Goal: Information Seeking & Learning: Find specific page/section

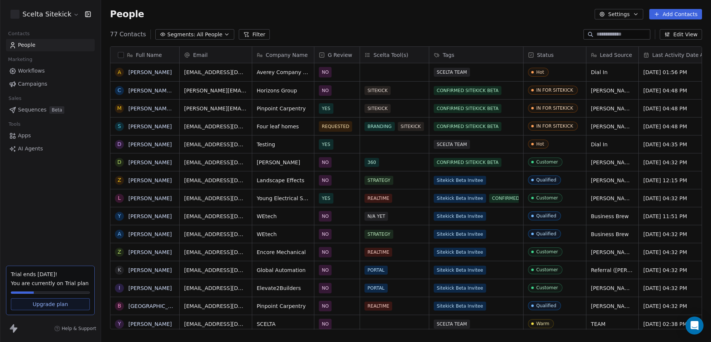
scroll to position [301, 610]
click at [30, 85] on span "Campaigns" at bounding box center [32, 84] width 29 height 8
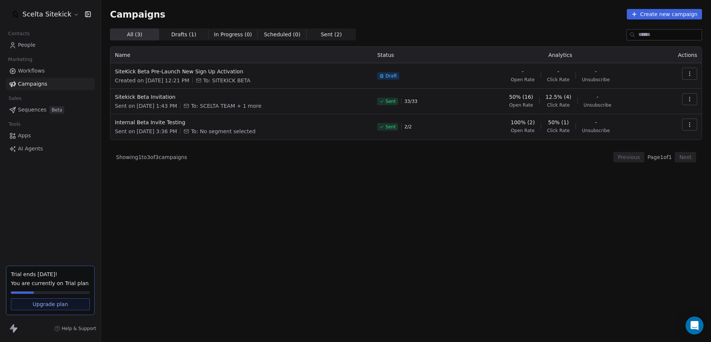
click at [691, 102] on button "button" at bounding box center [689, 99] width 15 height 12
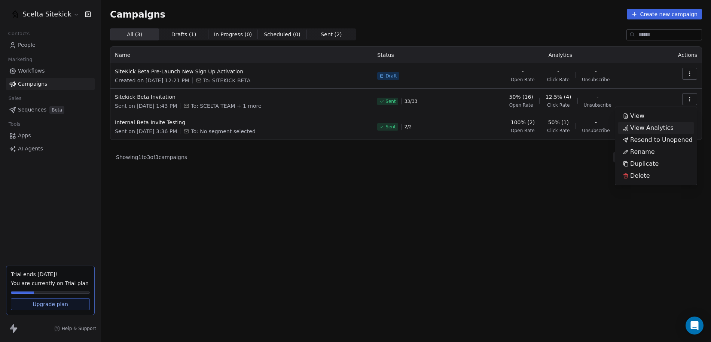
click at [651, 126] on span "View Analytics" at bounding box center [651, 127] width 43 height 9
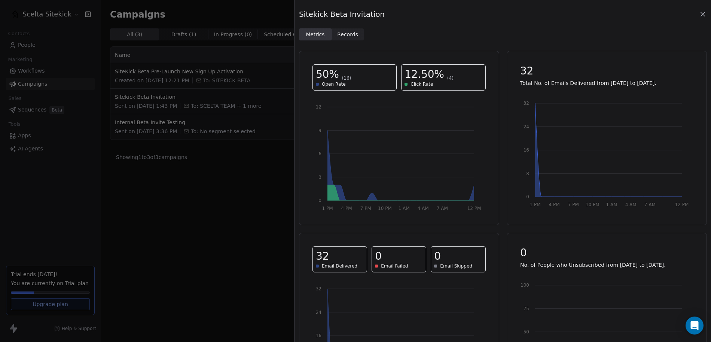
click at [345, 35] on span "Records" at bounding box center [347, 35] width 21 height 8
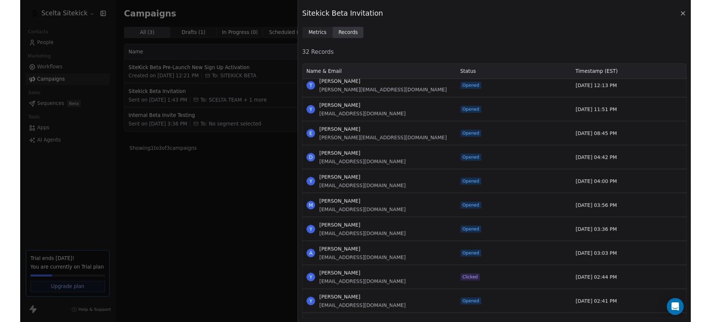
scroll to position [83, 0]
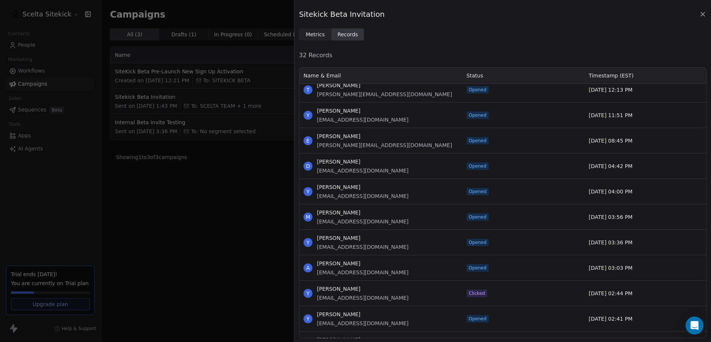
click at [238, 202] on div "Sitekick Beta Invitation Metrics Metrics Records Records 32 Records Name & Emai…" at bounding box center [355, 171] width 711 height 342
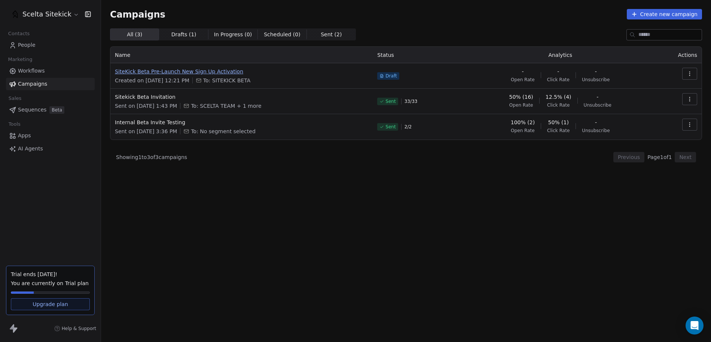
click at [209, 73] on span "SiteKick Beta Pre-Launch New Sign Up Activation" at bounding box center [241, 71] width 253 height 7
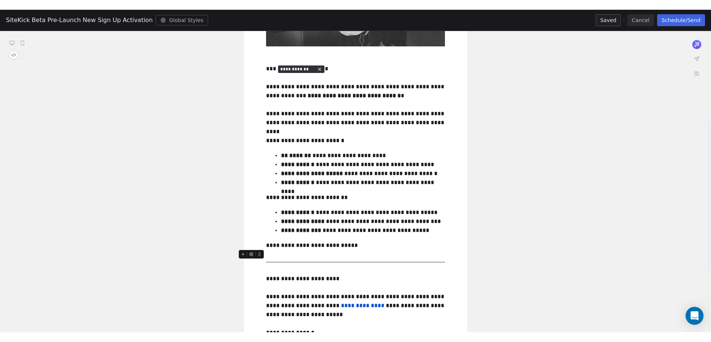
scroll to position [0, 0]
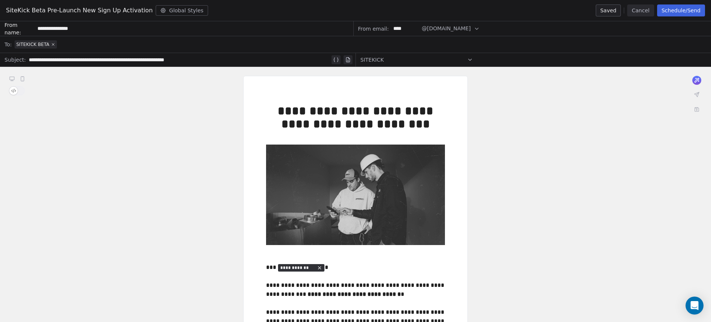
click at [641, 15] on button "Cancel" at bounding box center [640, 10] width 27 height 12
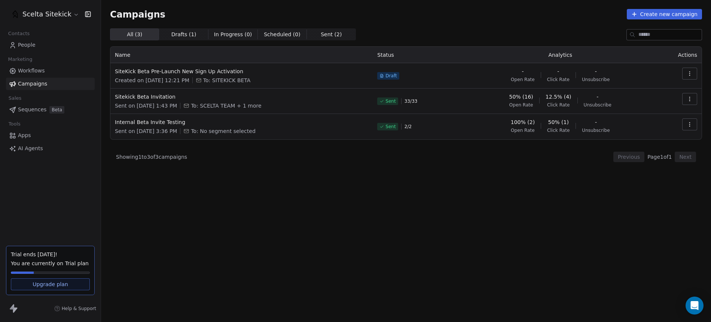
click at [692, 74] on icon "button" at bounding box center [689, 74] width 6 height 6
click at [496, 182] on html "Scelta Sitekick Contacts People Marketing Workflows Campaigns Sales Sequences B…" at bounding box center [355, 161] width 711 height 322
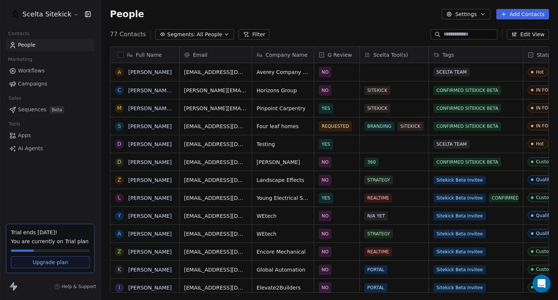
scroll to position [264, 457]
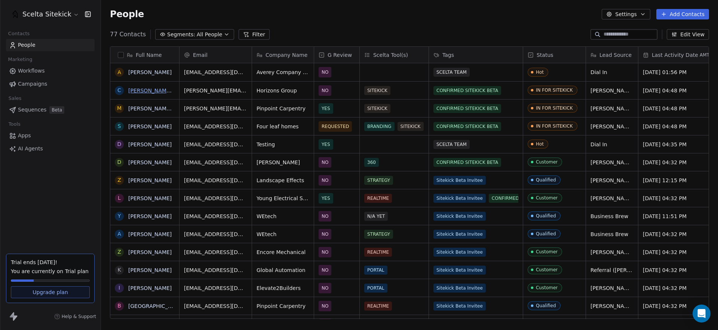
click at [156, 90] on link "[PERSON_NAME][EMAIL_ADDRESS][DOMAIN_NAME]" at bounding box center [195, 91] width 135 height 6
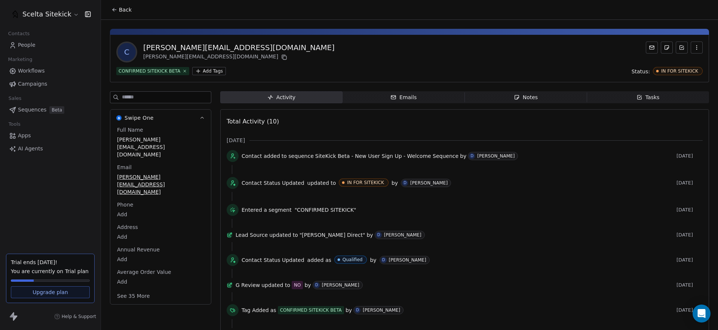
click at [124, 10] on span "Back" at bounding box center [125, 9] width 13 height 7
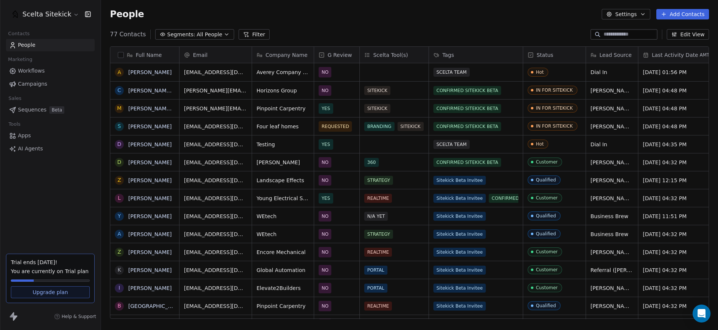
click at [149, 107] on link "[PERSON_NAME][EMAIL_ADDRESS][DOMAIN_NAME]" at bounding box center [195, 108] width 135 height 6
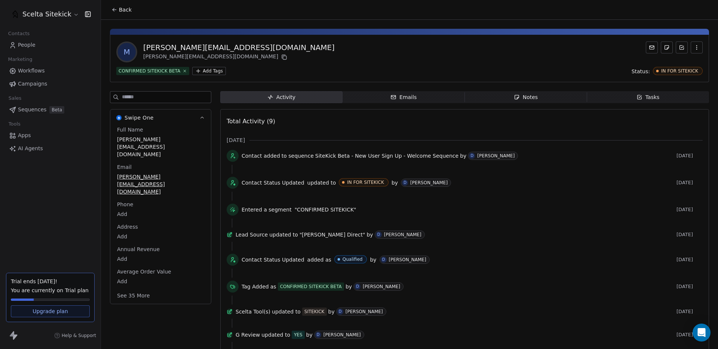
click at [370, 199] on div at bounding box center [465, 196] width 466 height 9
click at [419, 97] on span "Emails Emails" at bounding box center [404, 97] width 122 height 12
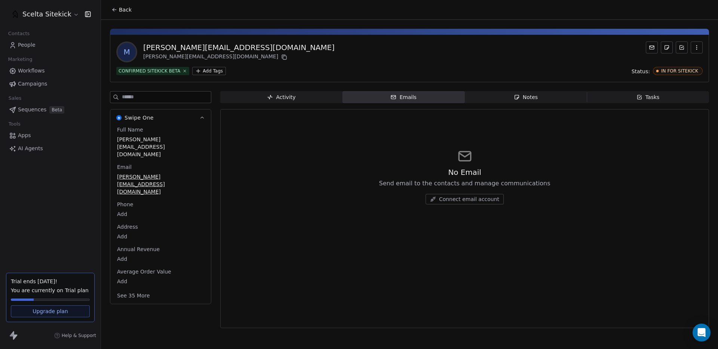
click at [523, 94] on div "Notes" at bounding box center [526, 98] width 24 height 8
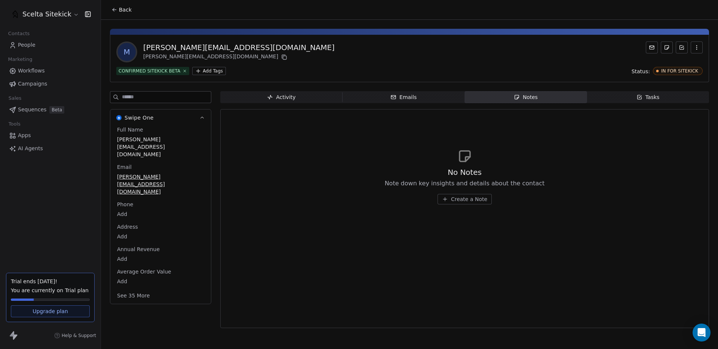
click at [628, 101] on span "Tasks Tasks" at bounding box center [648, 97] width 122 height 12
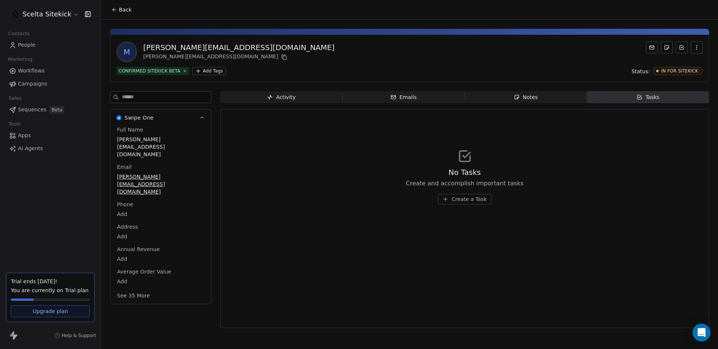
click at [25, 42] on span "People" at bounding box center [27, 45] width 18 height 8
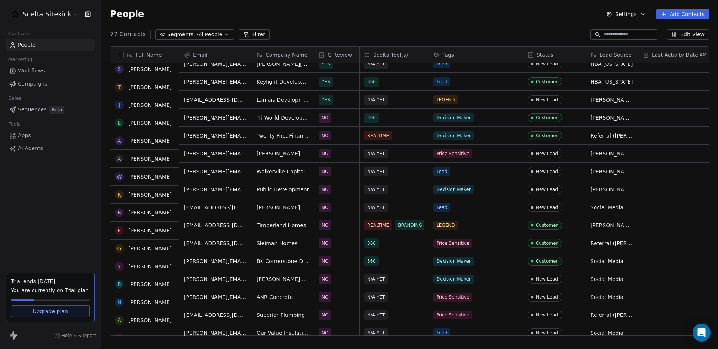
scroll to position [369, 0]
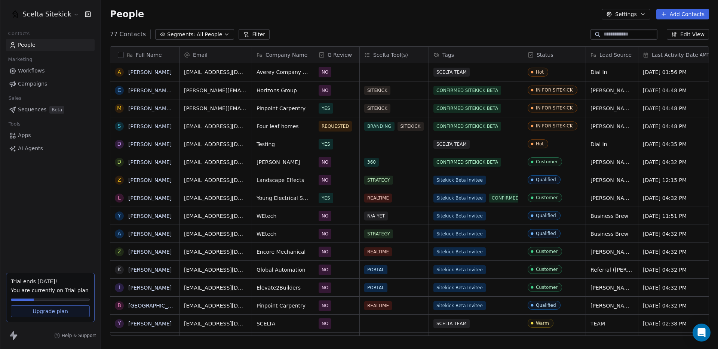
click at [497, 25] on div "People Settings Add Contacts" at bounding box center [409, 14] width 617 height 28
click at [480, 24] on div "People Settings Add Contacts" at bounding box center [409, 14] width 617 height 28
click at [478, 26] on div "People Settings Add Contacts" at bounding box center [409, 14] width 617 height 28
click at [380, 22] on div "People Settings Add Contacts" at bounding box center [409, 14] width 617 height 28
click at [395, 32] on div "77 Contacts Segments: All People Filter Edit View" at bounding box center [409, 34] width 617 height 12
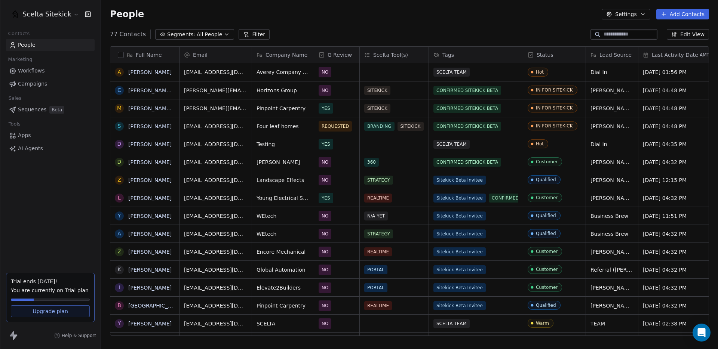
click at [379, 31] on div "77 Contacts Segments: All People Filter Edit View" at bounding box center [409, 34] width 617 height 12
click at [377, 31] on div "77 Contacts Segments: All People Filter Edit View" at bounding box center [409, 34] width 617 height 12
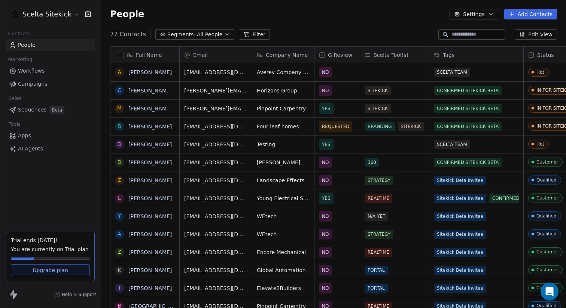
scroll to position [271, 465]
